Goal: Transaction & Acquisition: Purchase product/service

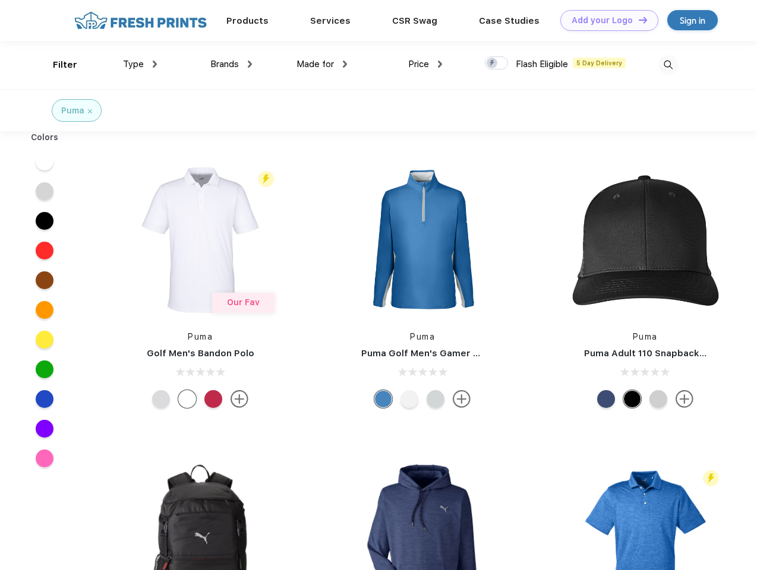
scroll to position [1, 0]
click at [605, 20] on link "Add your Logo Design Tool" at bounding box center [609, 20] width 98 height 21
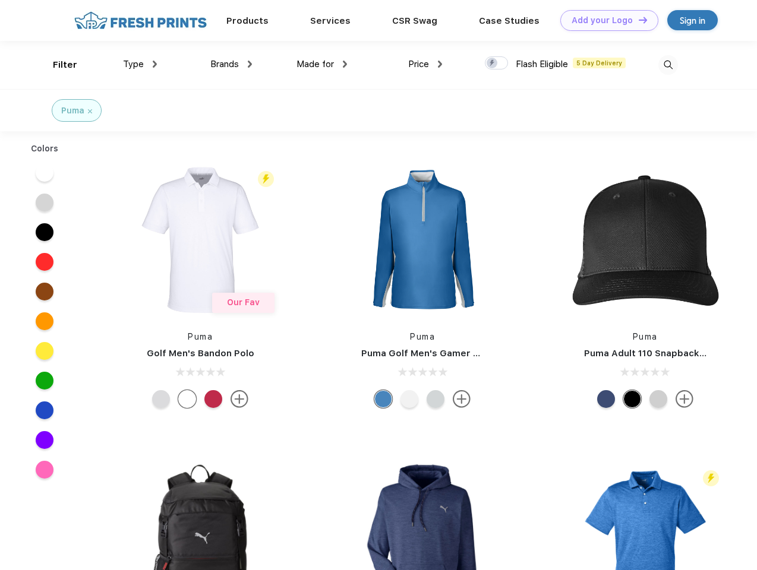
click at [0, 0] on div "Design Tool" at bounding box center [0, 0] width 0 height 0
click at [637, 20] on link "Add your Logo Design Tool" at bounding box center [609, 20] width 98 height 21
click at [57, 65] on div "Filter" at bounding box center [65, 65] width 24 height 14
click at [140, 64] on span "Type" at bounding box center [133, 64] width 21 height 11
click at [231, 64] on span "Brands" at bounding box center [224, 64] width 29 height 11
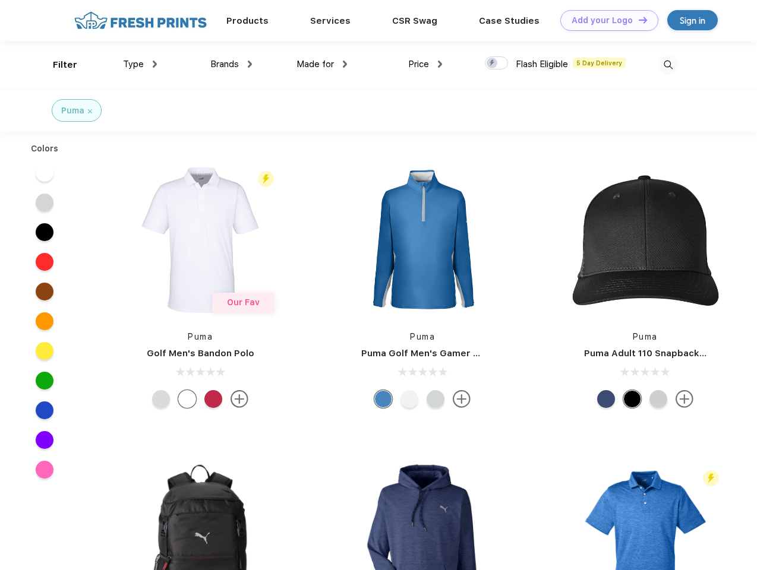
click at [322, 64] on span "Made for" at bounding box center [314, 64] width 37 height 11
click at [425, 64] on span "Price" at bounding box center [418, 64] width 21 height 11
click at [497, 64] on div at bounding box center [496, 62] width 23 height 13
click at [492, 64] on input "checkbox" at bounding box center [489, 60] width 8 height 8
click at [668, 65] on img at bounding box center [668, 65] width 20 height 20
